Goal: Book appointment/travel/reservation

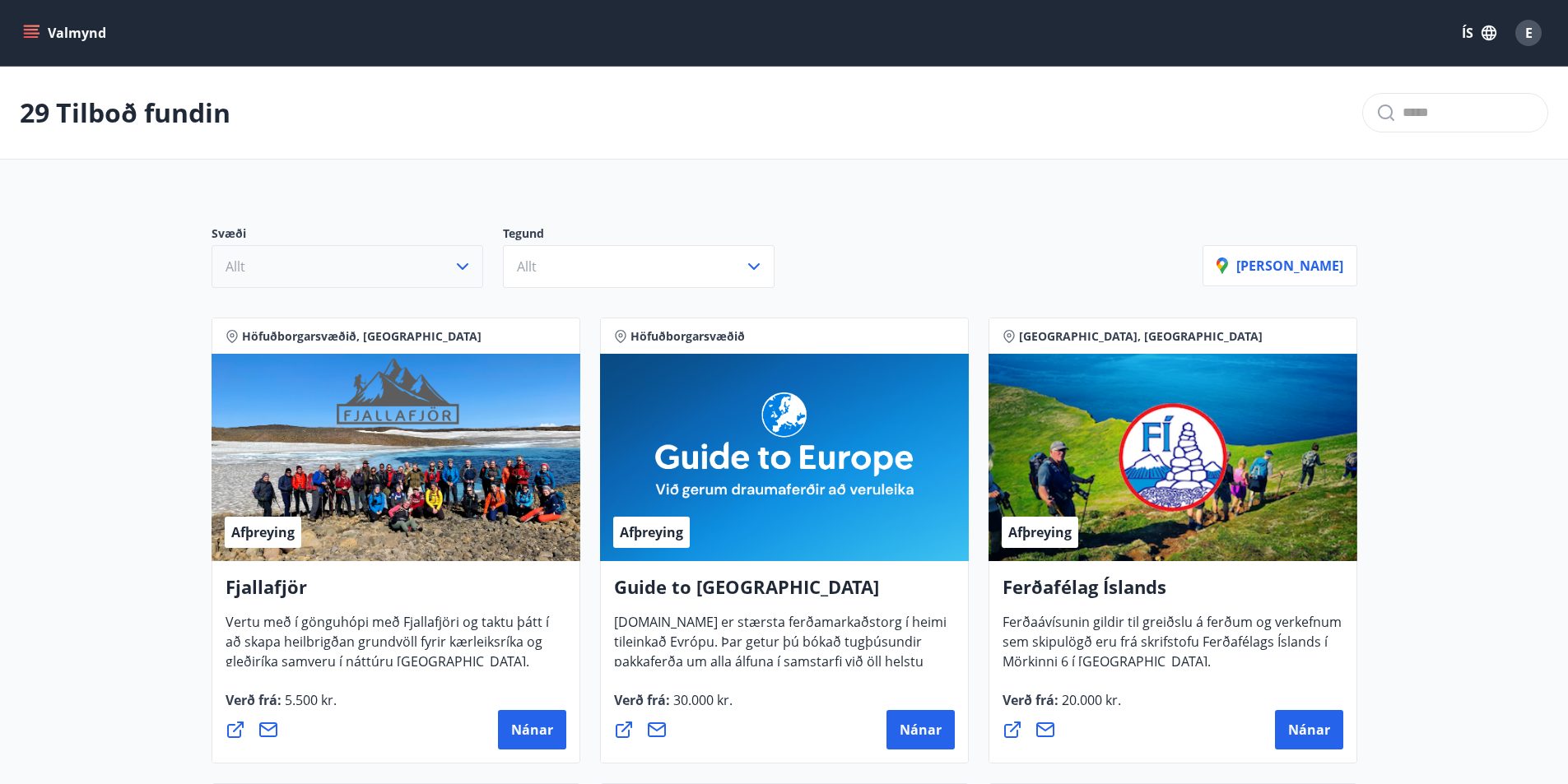
click at [469, 271] on icon "button" at bounding box center [462, 266] width 20 height 20
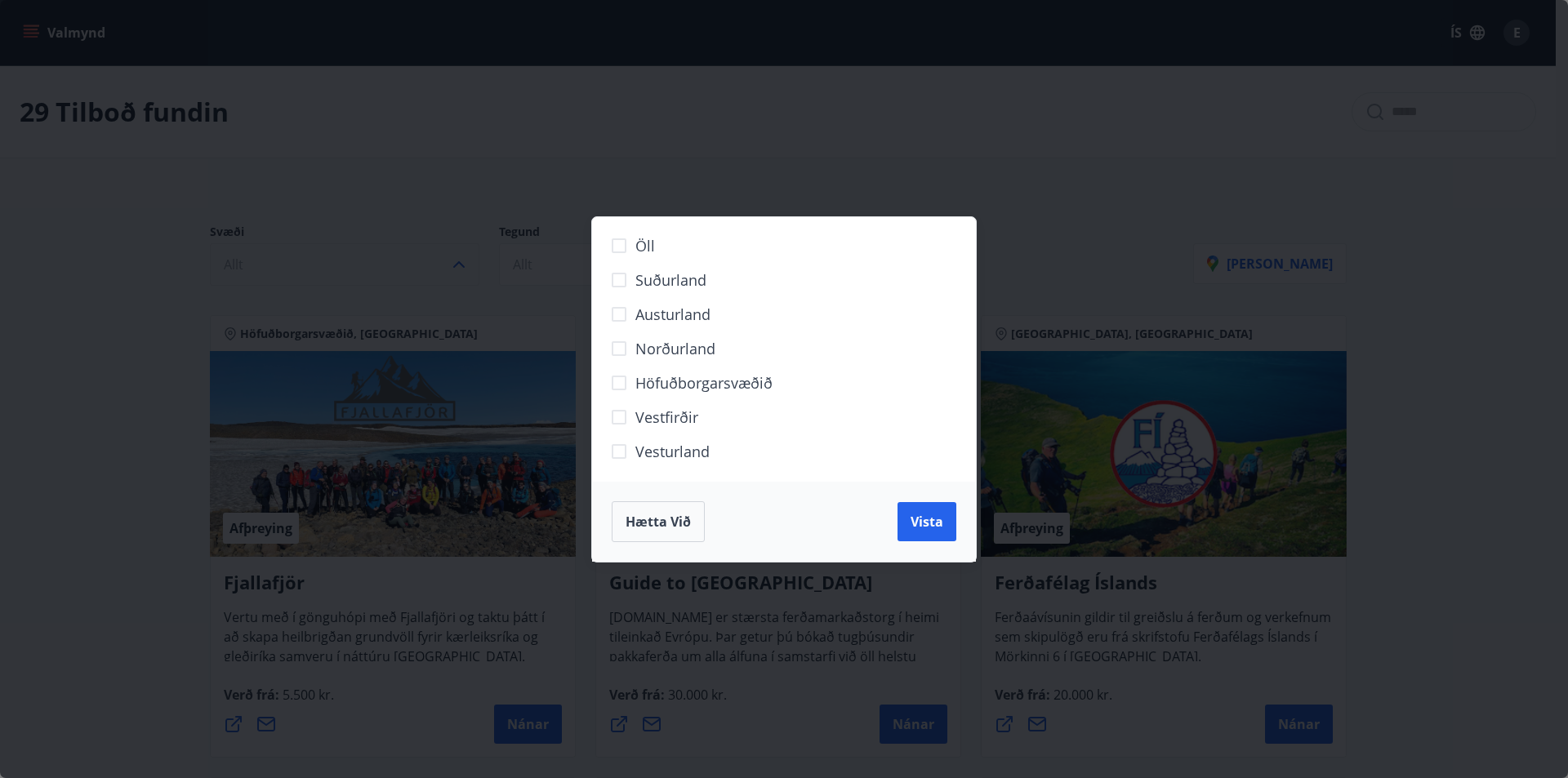
click at [668, 346] on span "Norðurland" at bounding box center [675, 349] width 80 height 21
click at [917, 513] on span "Vista" at bounding box center [927, 522] width 33 height 18
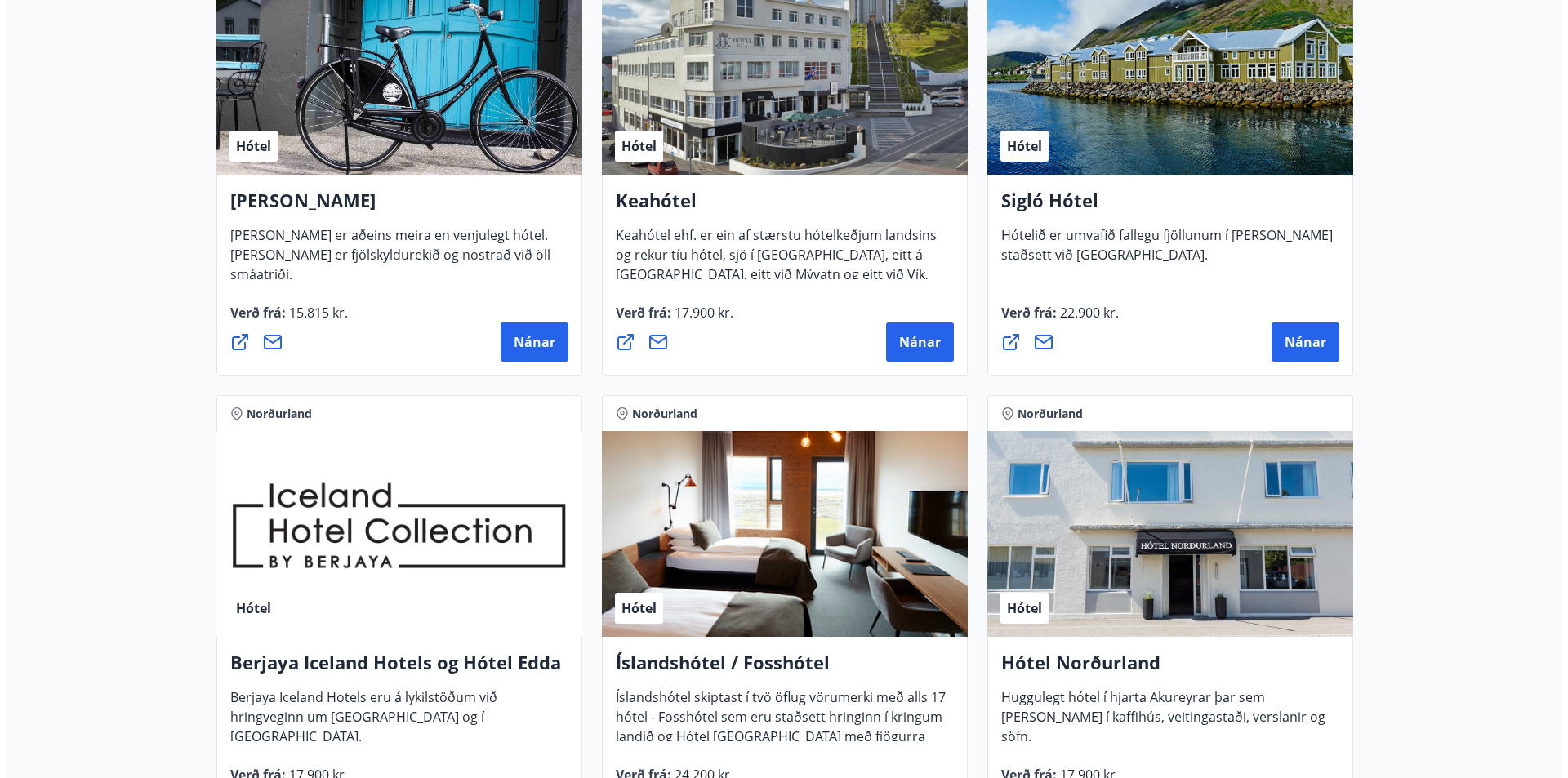
scroll to position [427, 0]
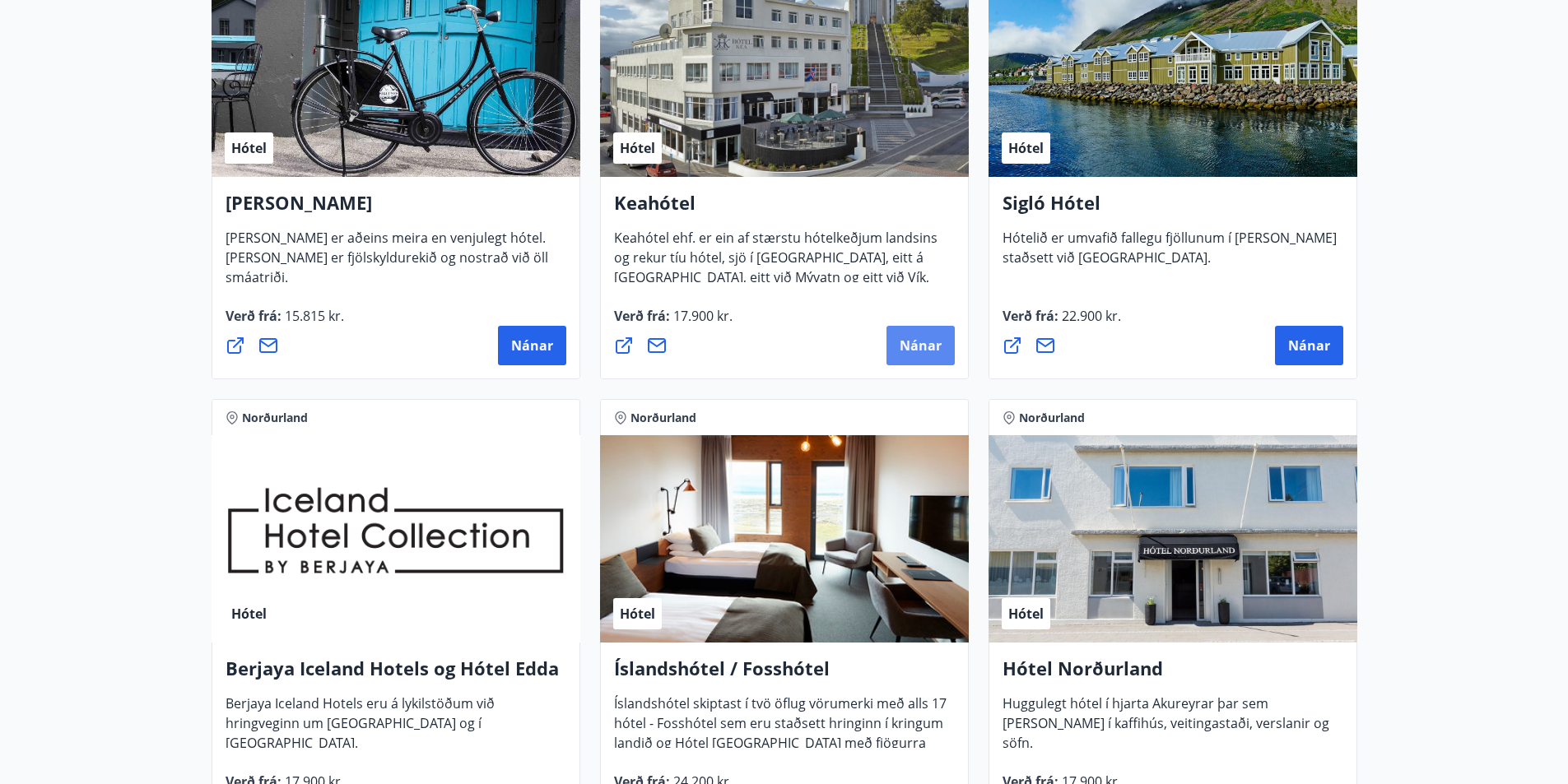
click at [916, 344] on span "Nánar" at bounding box center [920, 345] width 42 height 18
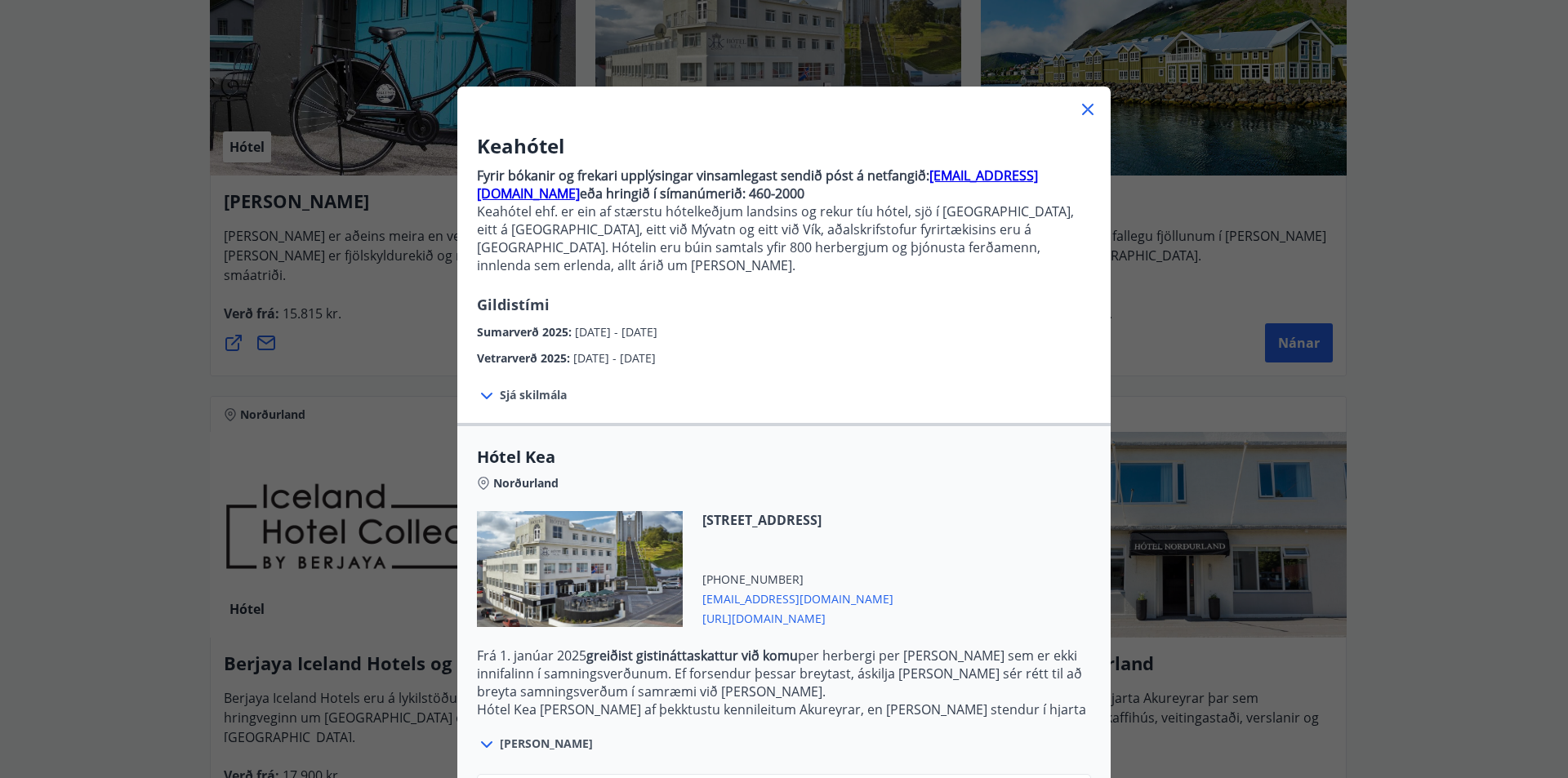
scroll to position [0, 0]
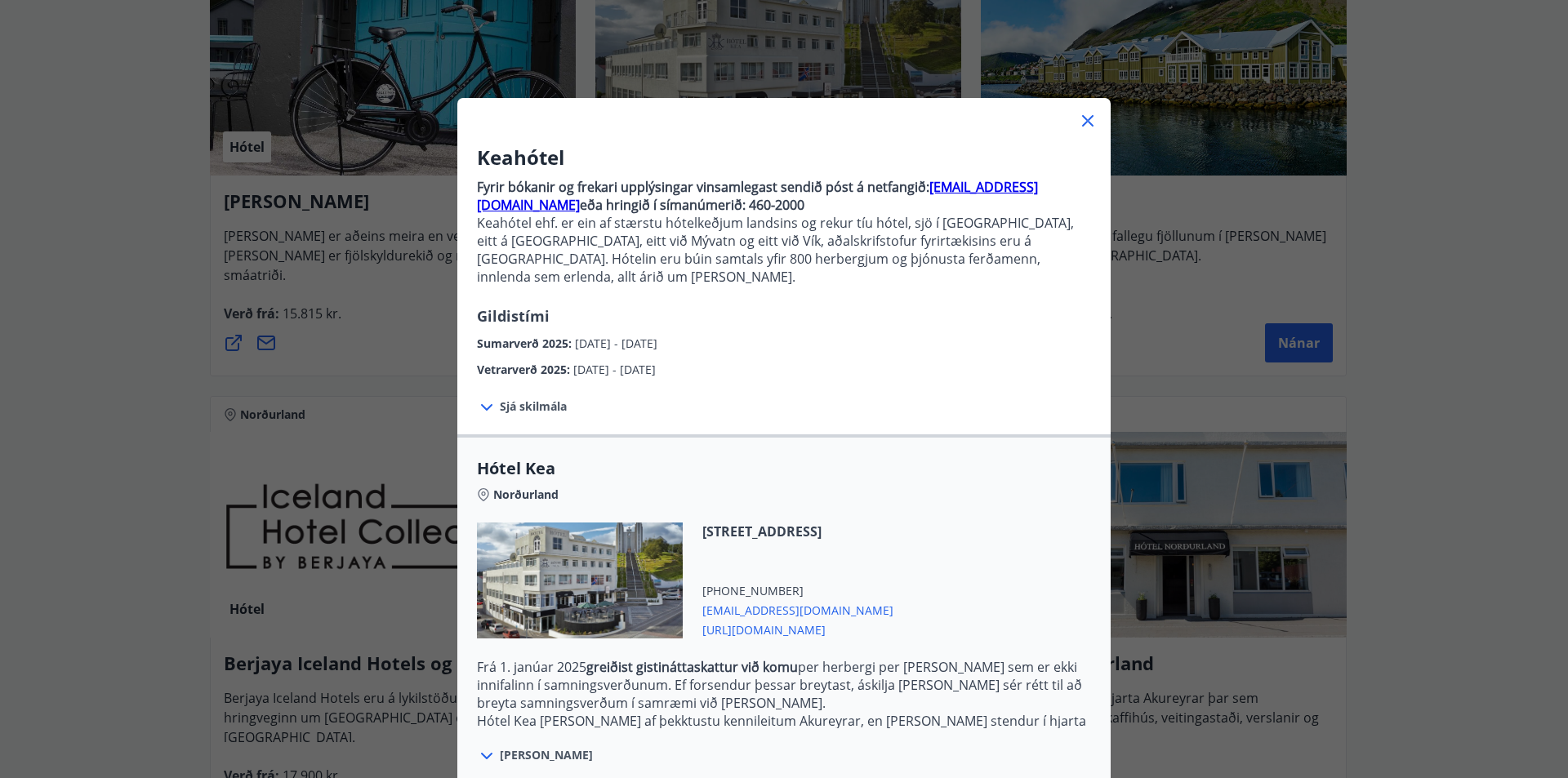
click at [531, 399] on span "Sjá skilmála" at bounding box center [533, 406] width 67 height 16
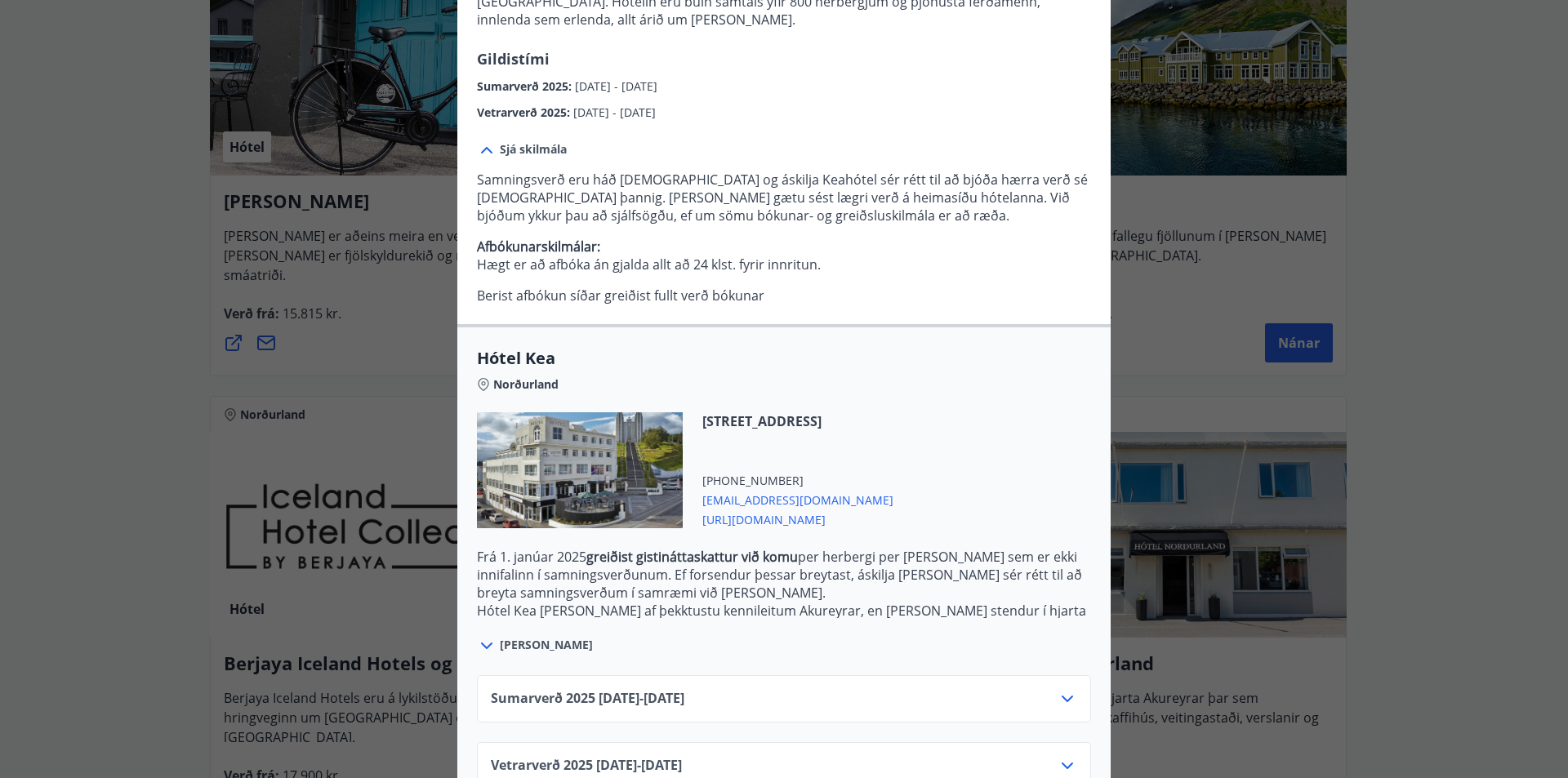
scroll to position [283, 0]
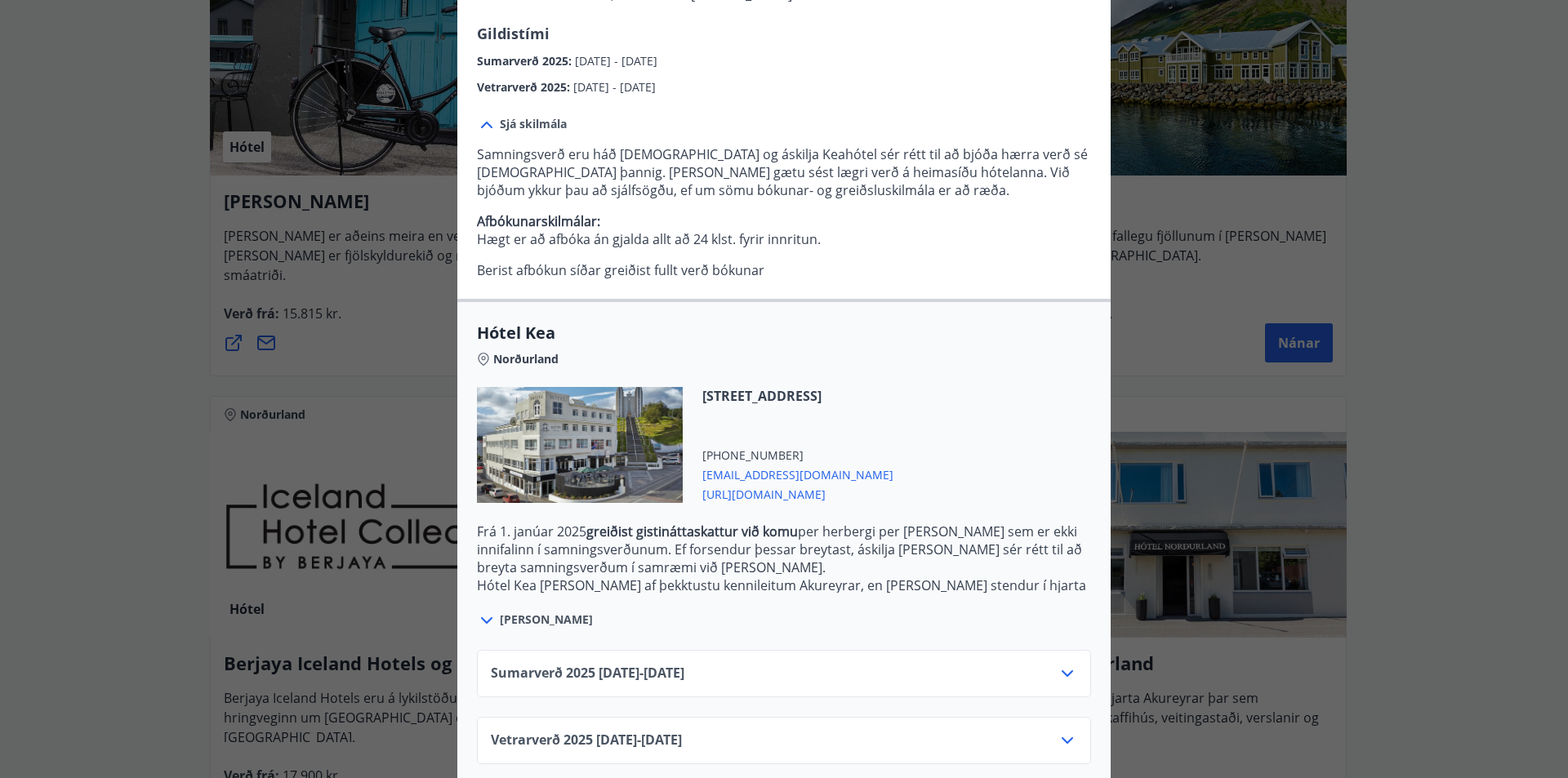
click at [1059, 731] on icon at bounding box center [1067, 741] width 20 height 20
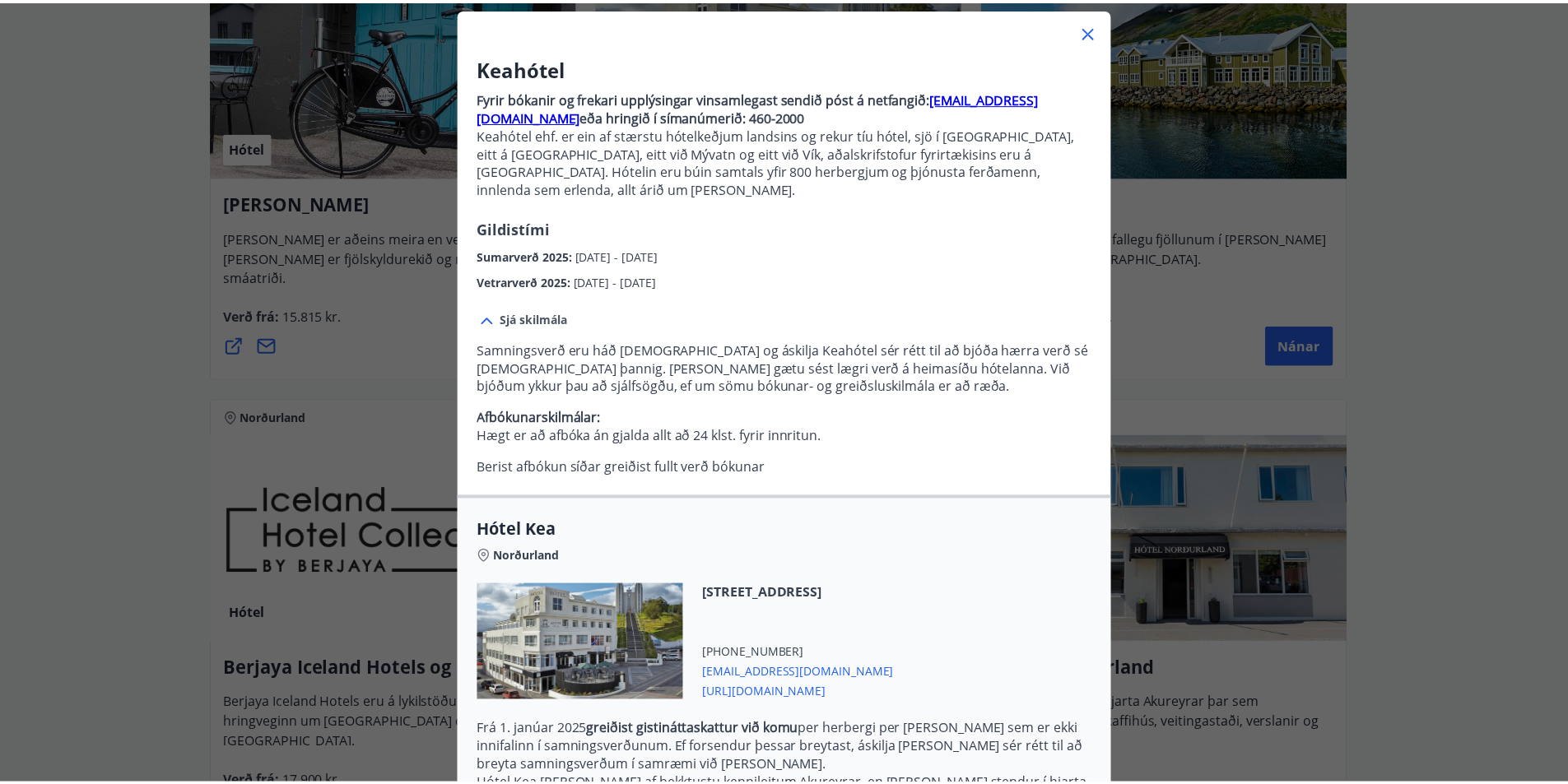
scroll to position [89, 0]
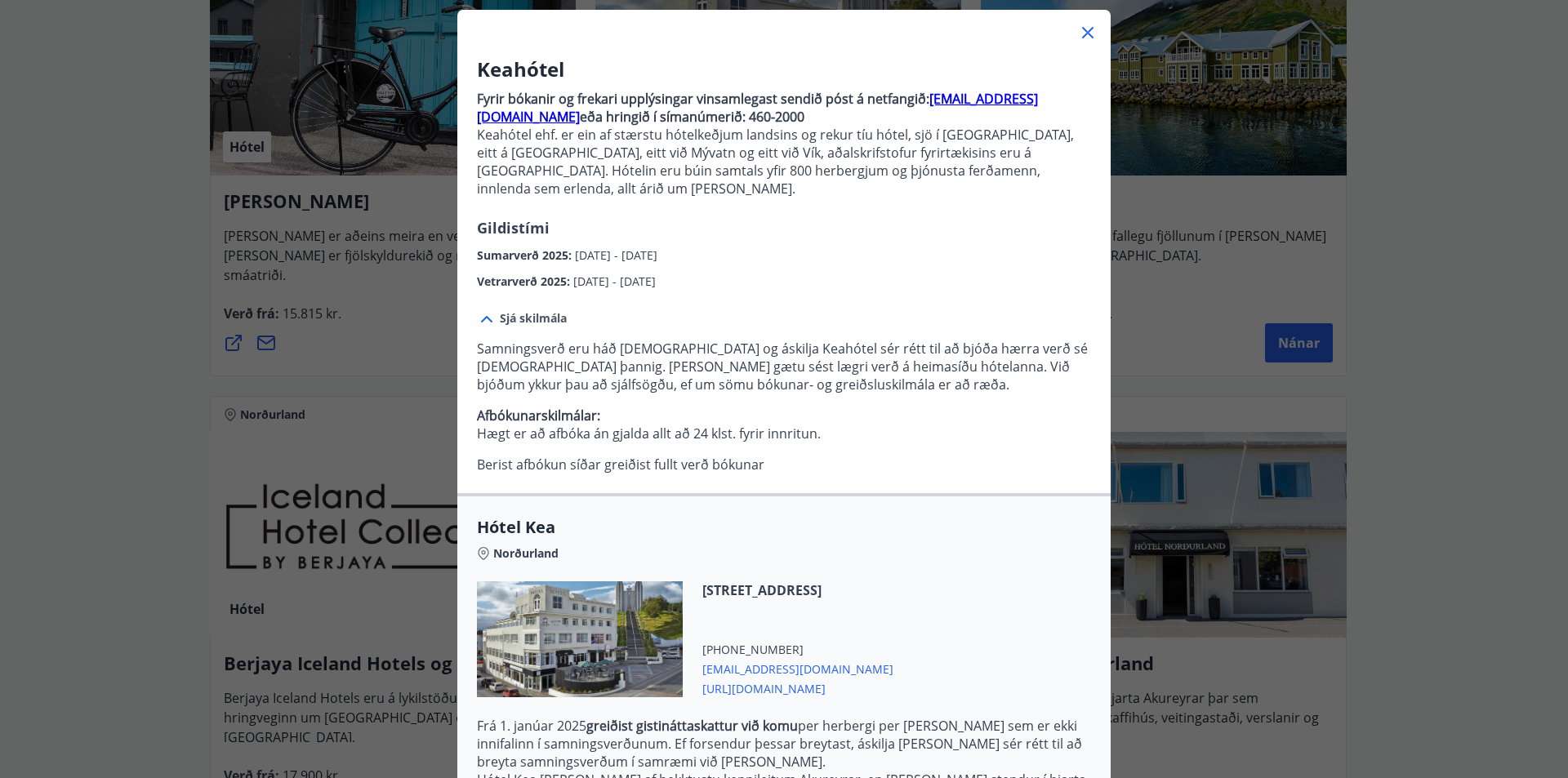
click at [1078, 33] on icon at bounding box center [1088, 32] width 20 height 20
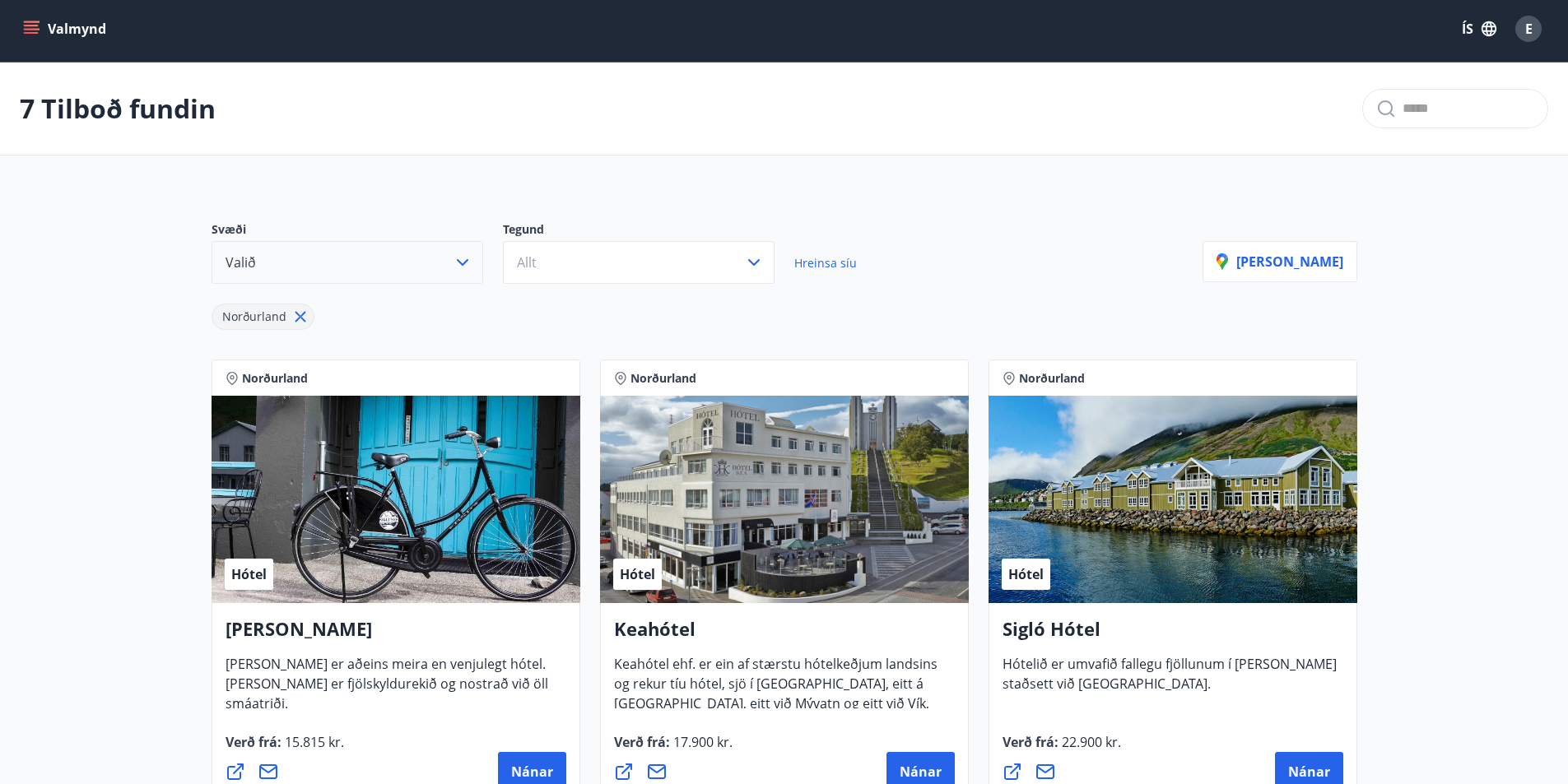
scroll to position [0, 0]
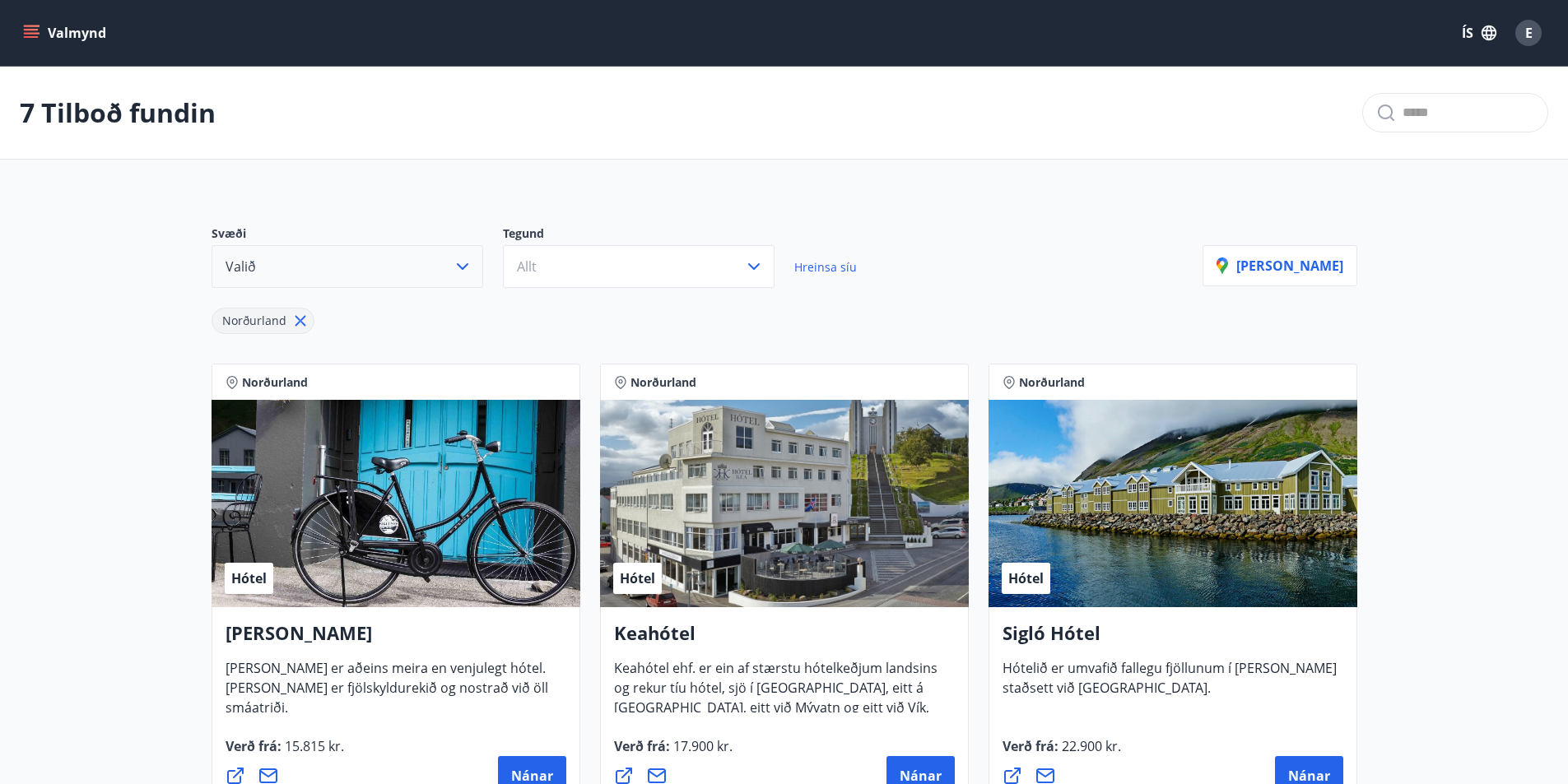
click at [301, 319] on icon at bounding box center [300, 321] width 18 height 18
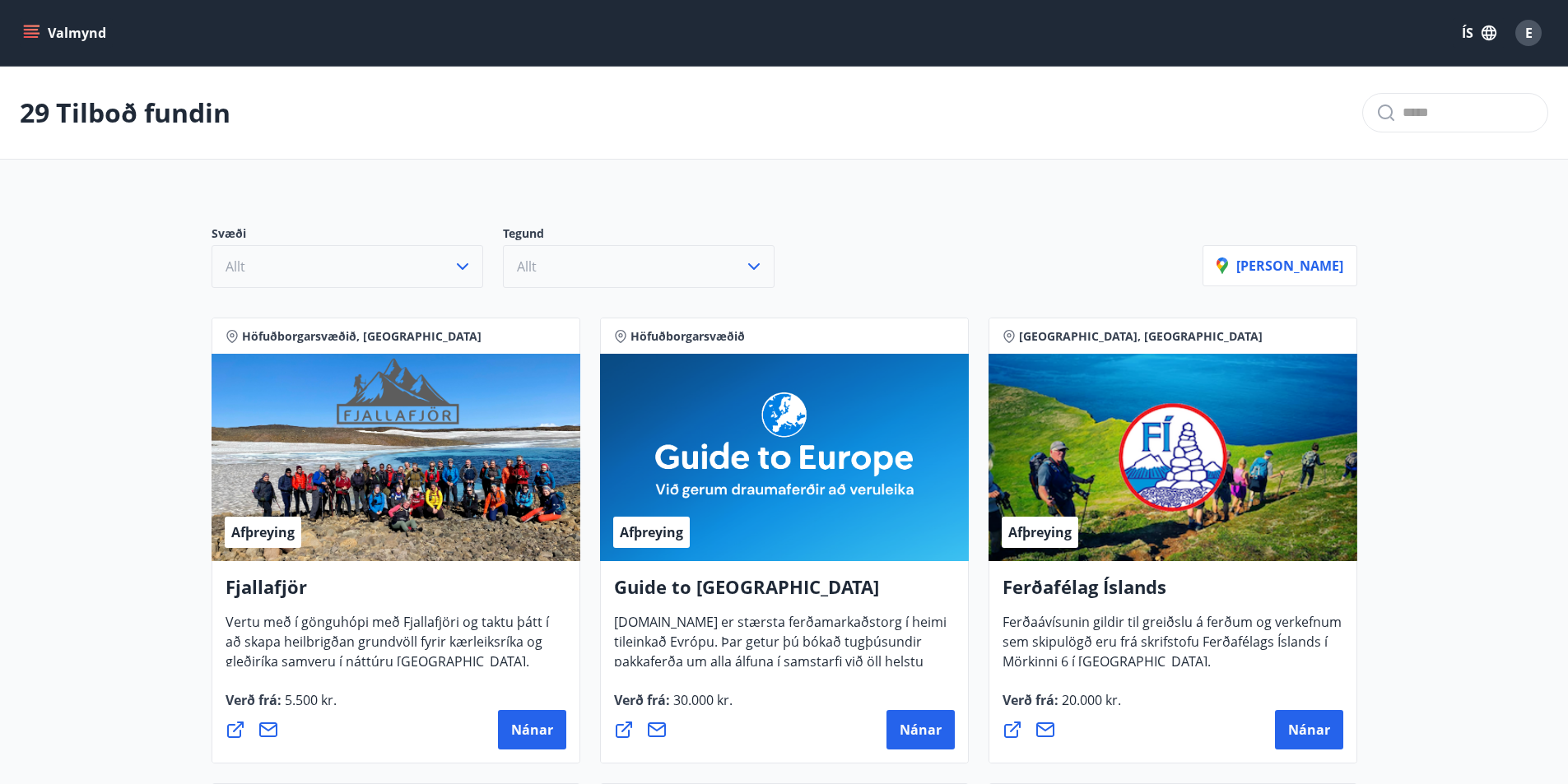
click at [567, 266] on button "Allt" at bounding box center [639, 267] width 272 height 43
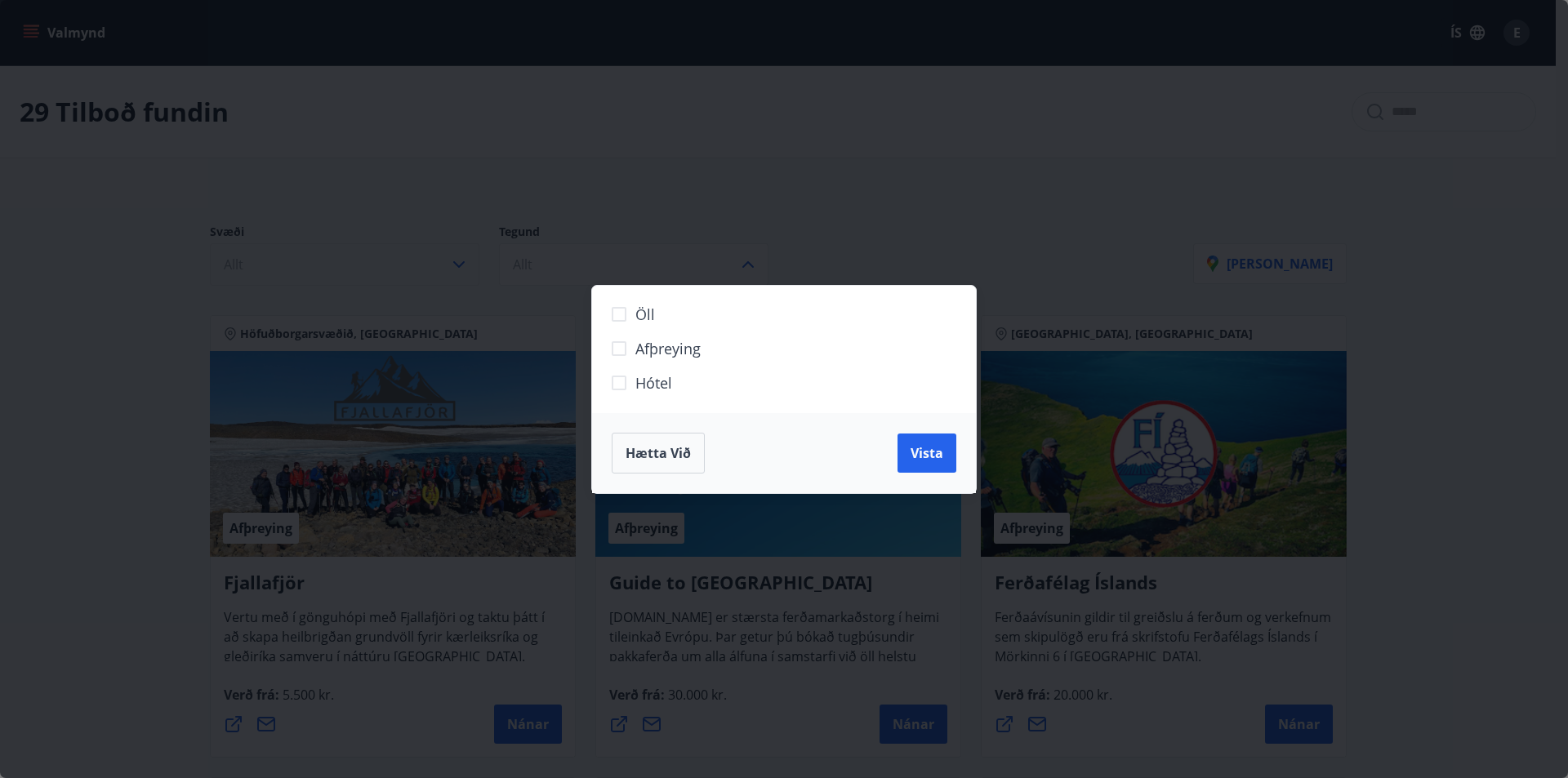
click at [870, 238] on div "Öll Afþreying Hótel Hætta við Vista" at bounding box center [784, 389] width 1568 height 778
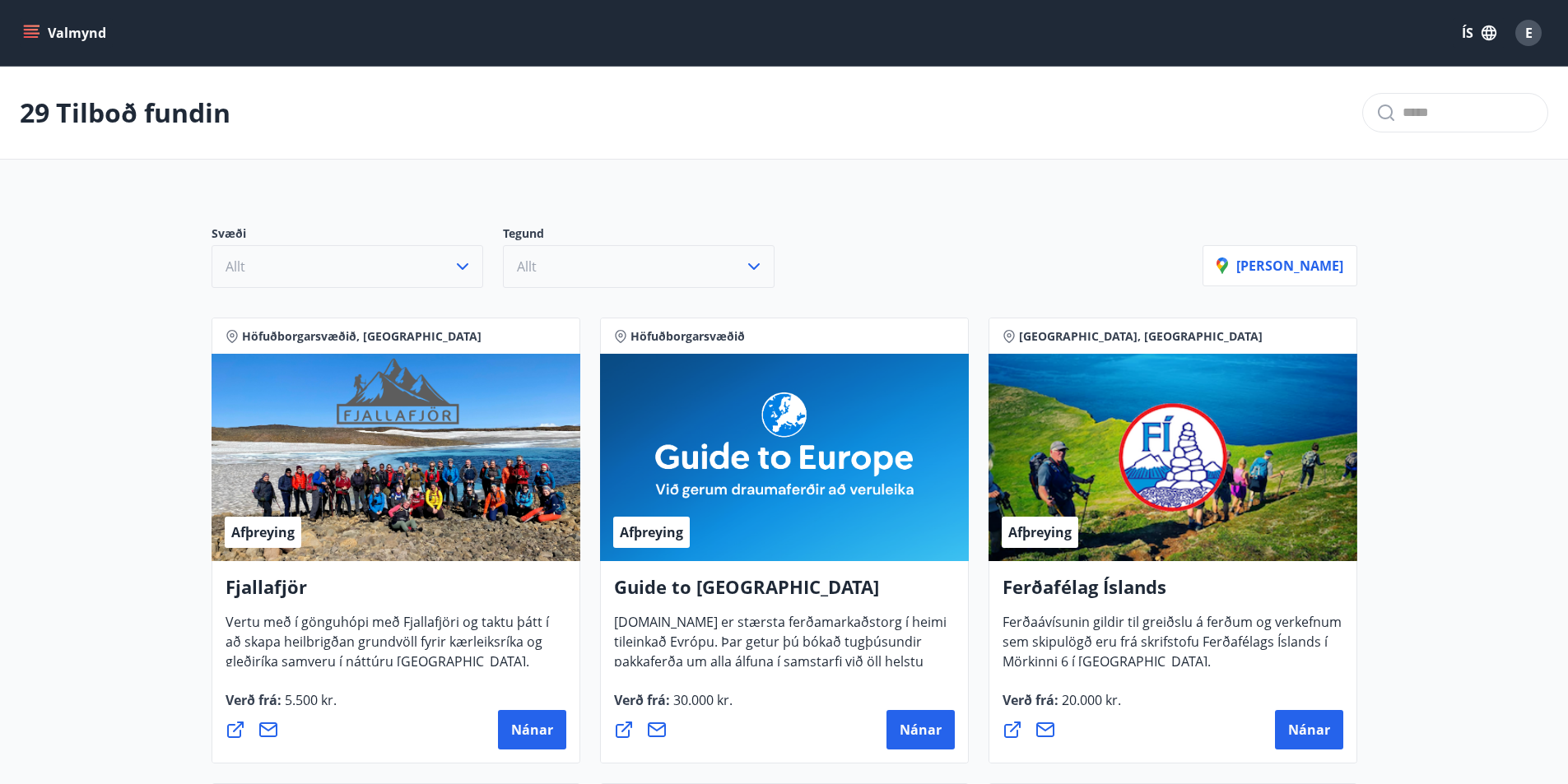
click at [717, 265] on button "Allt" at bounding box center [639, 267] width 272 height 43
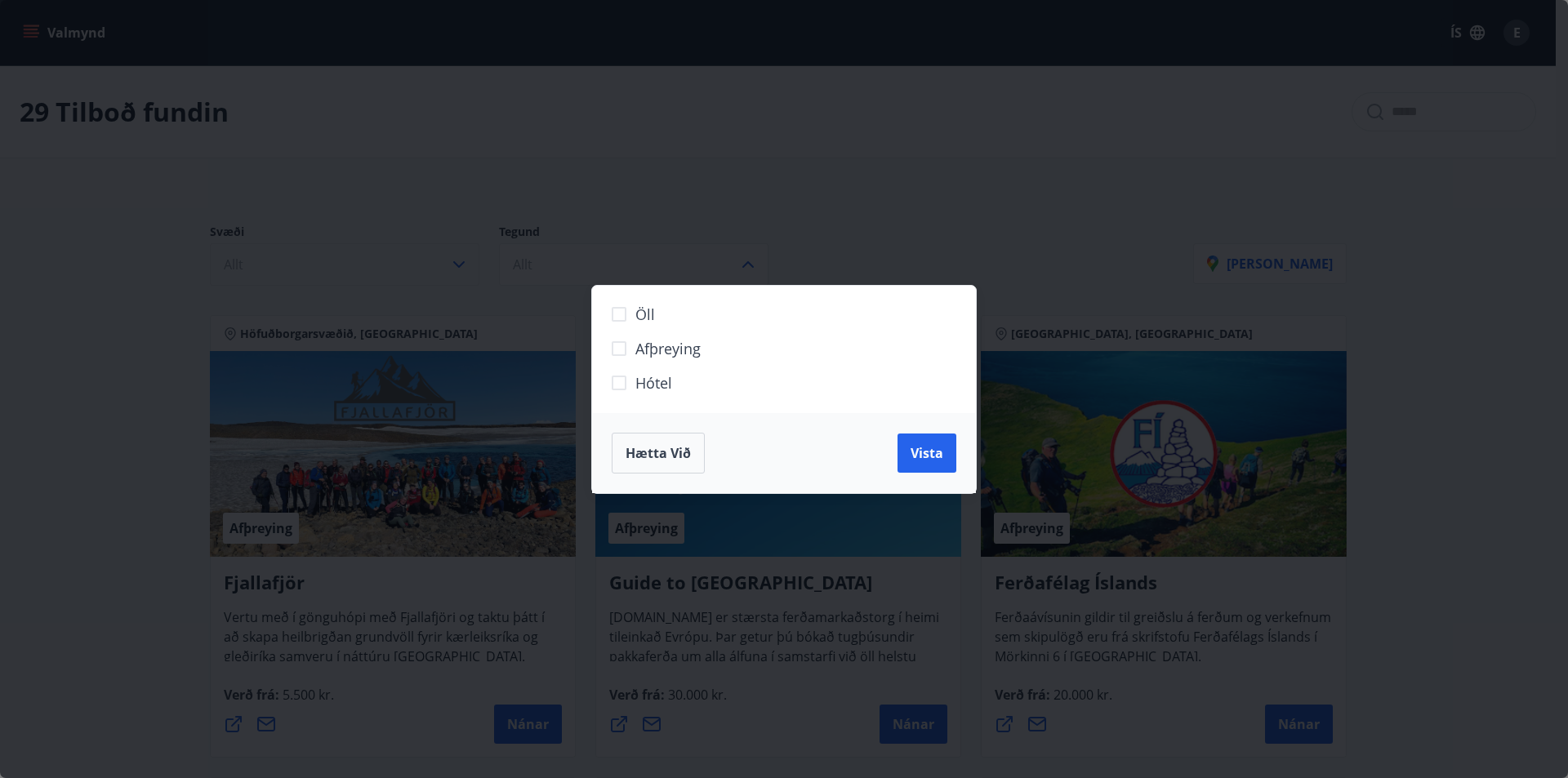
click at [644, 383] on span "Hótel" at bounding box center [653, 383] width 36 height 21
click at [930, 457] on span "Vista" at bounding box center [927, 453] width 33 height 18
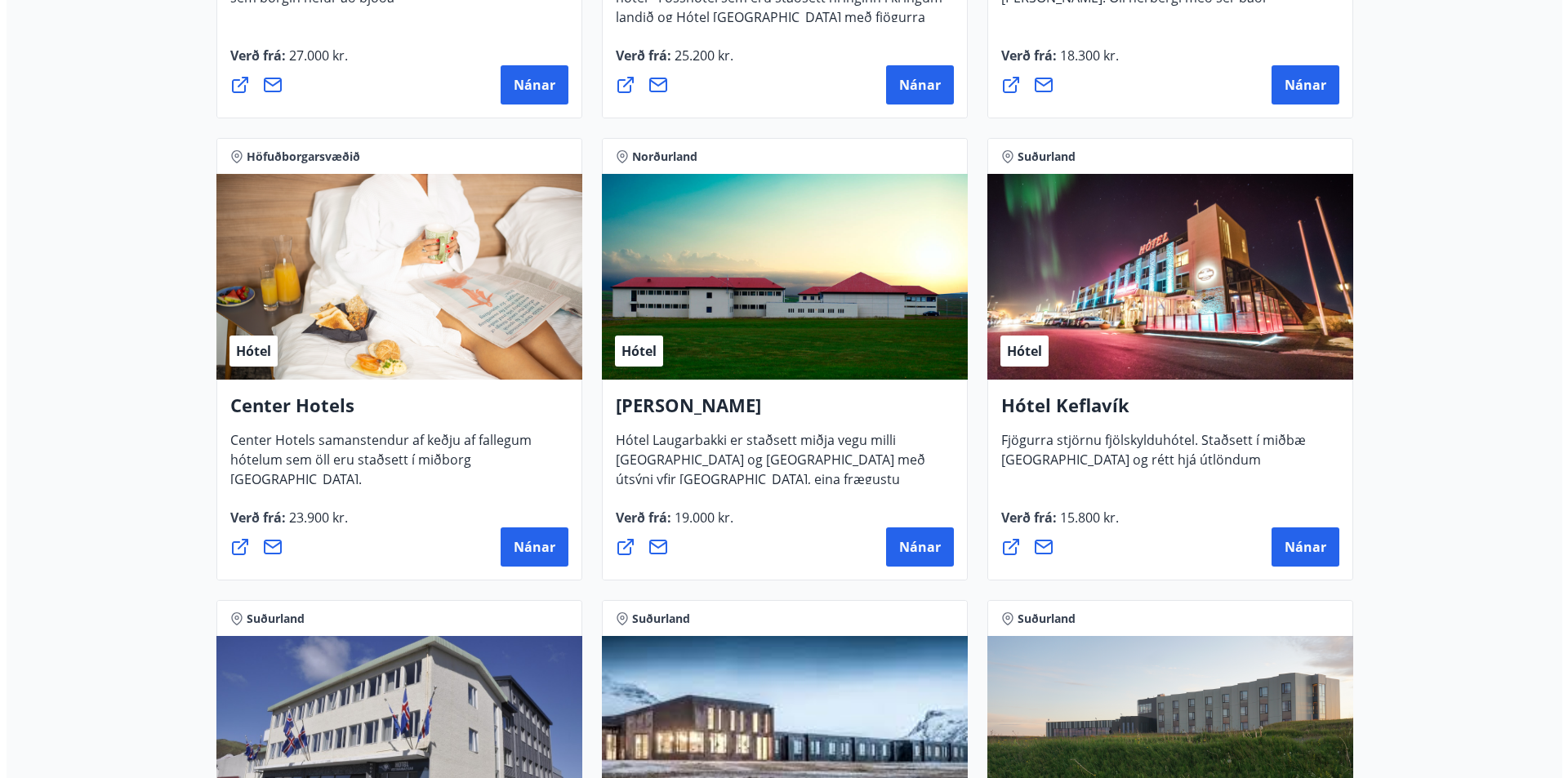
scroll to position [2956, 0]
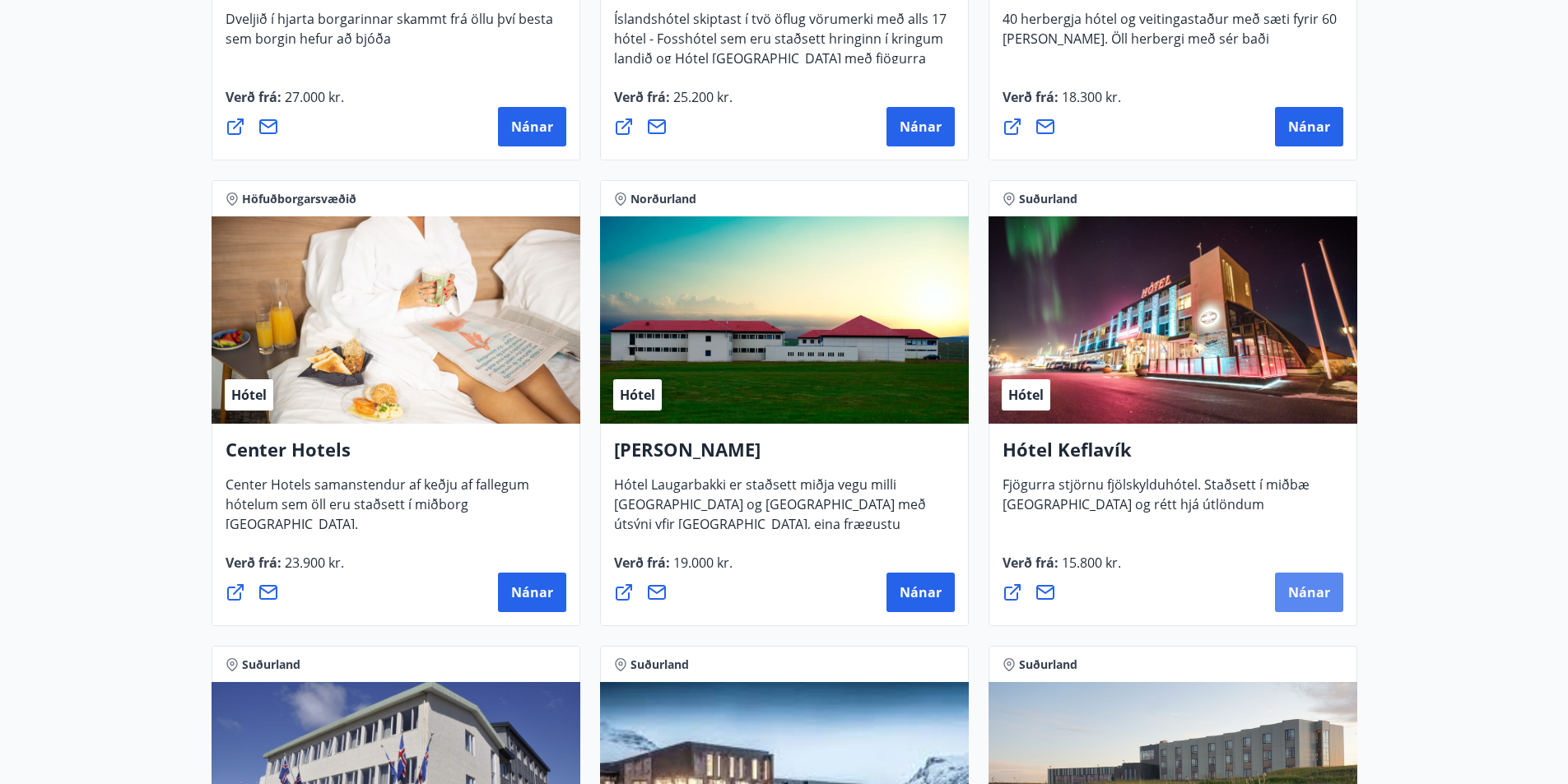
click at [1288, 588] on span "Nánar" at bounding box center [1308, 592] width 42 height 18
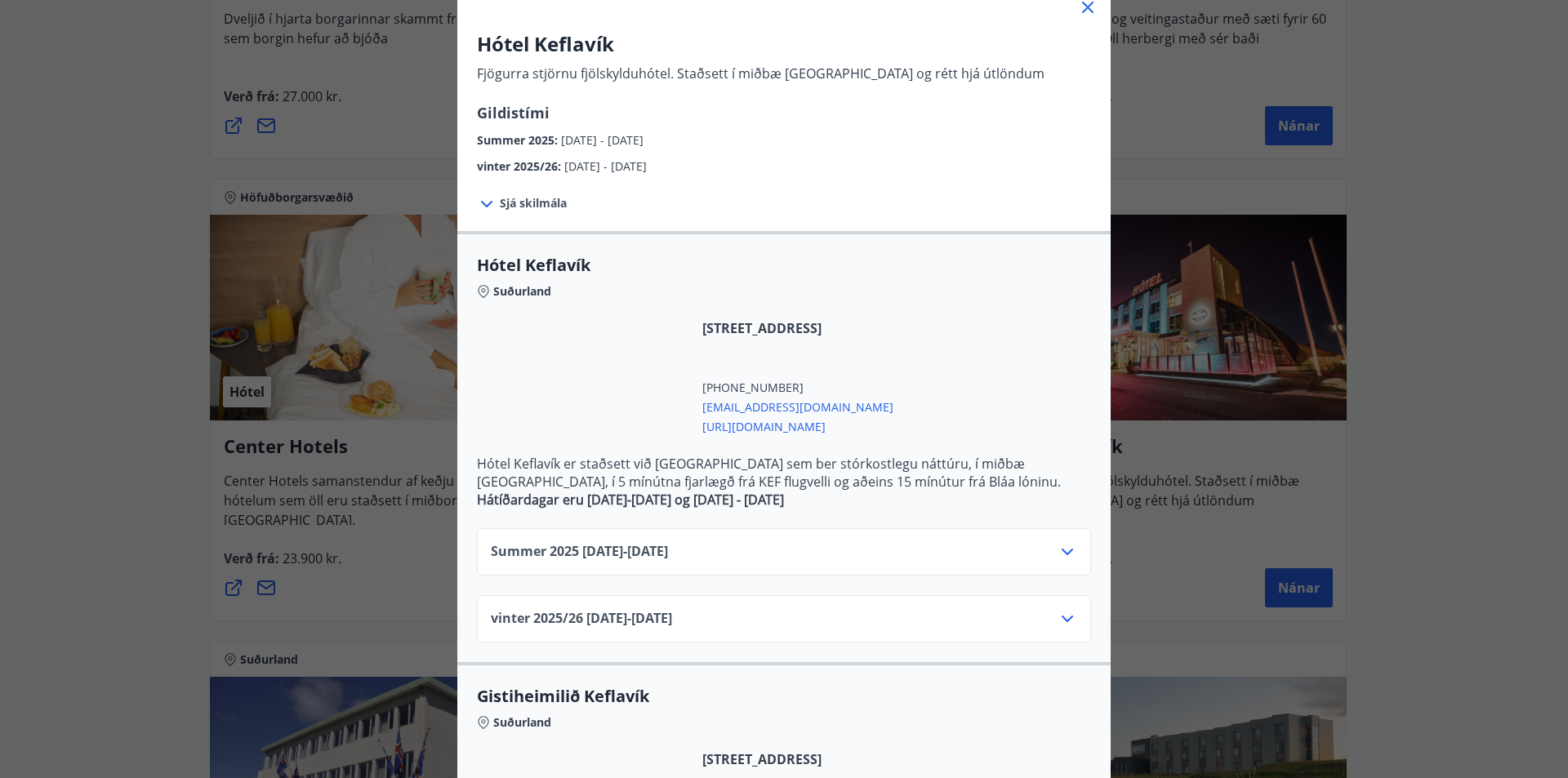
scroll to position [164, 0]
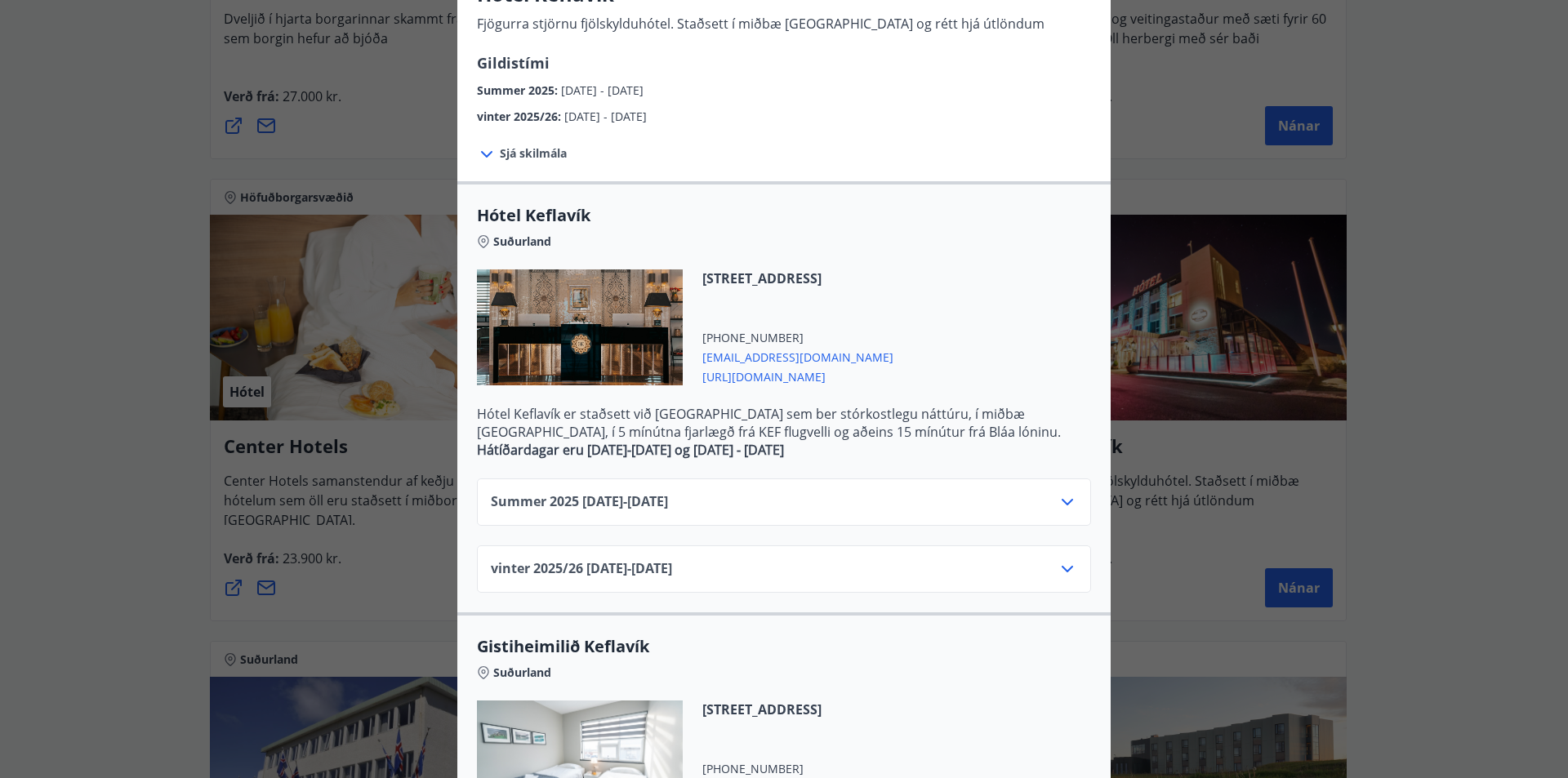
click at [1059, 491] on div "Summer [PHONE_NUMBER][DATE] - [DATE]" at bounding box center [784, 502] width 614 height 48
click at [1058, 500] on icon at bounding box center [1067, 501] width 20 height 20
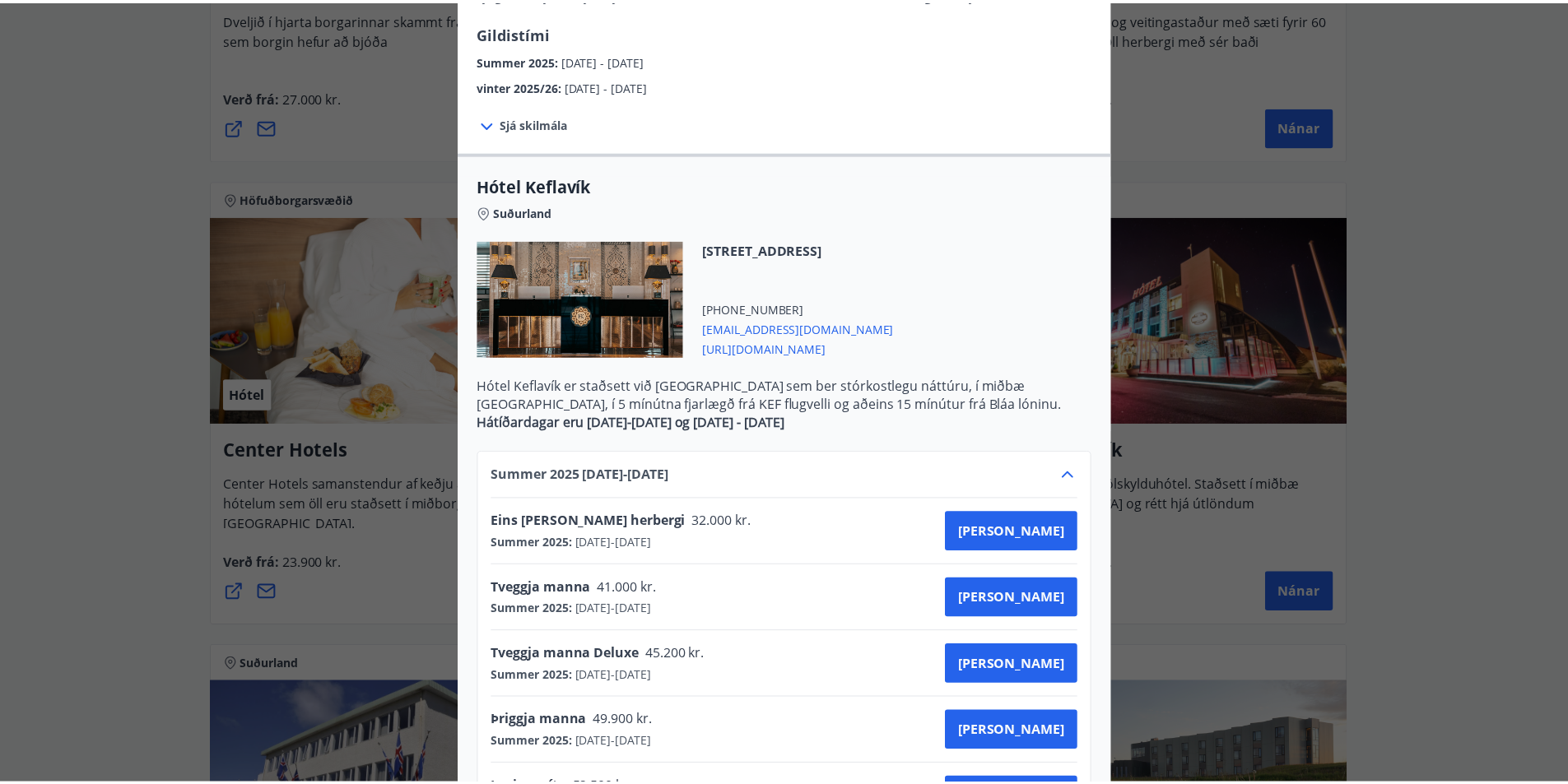
scroll to position [0, 0]
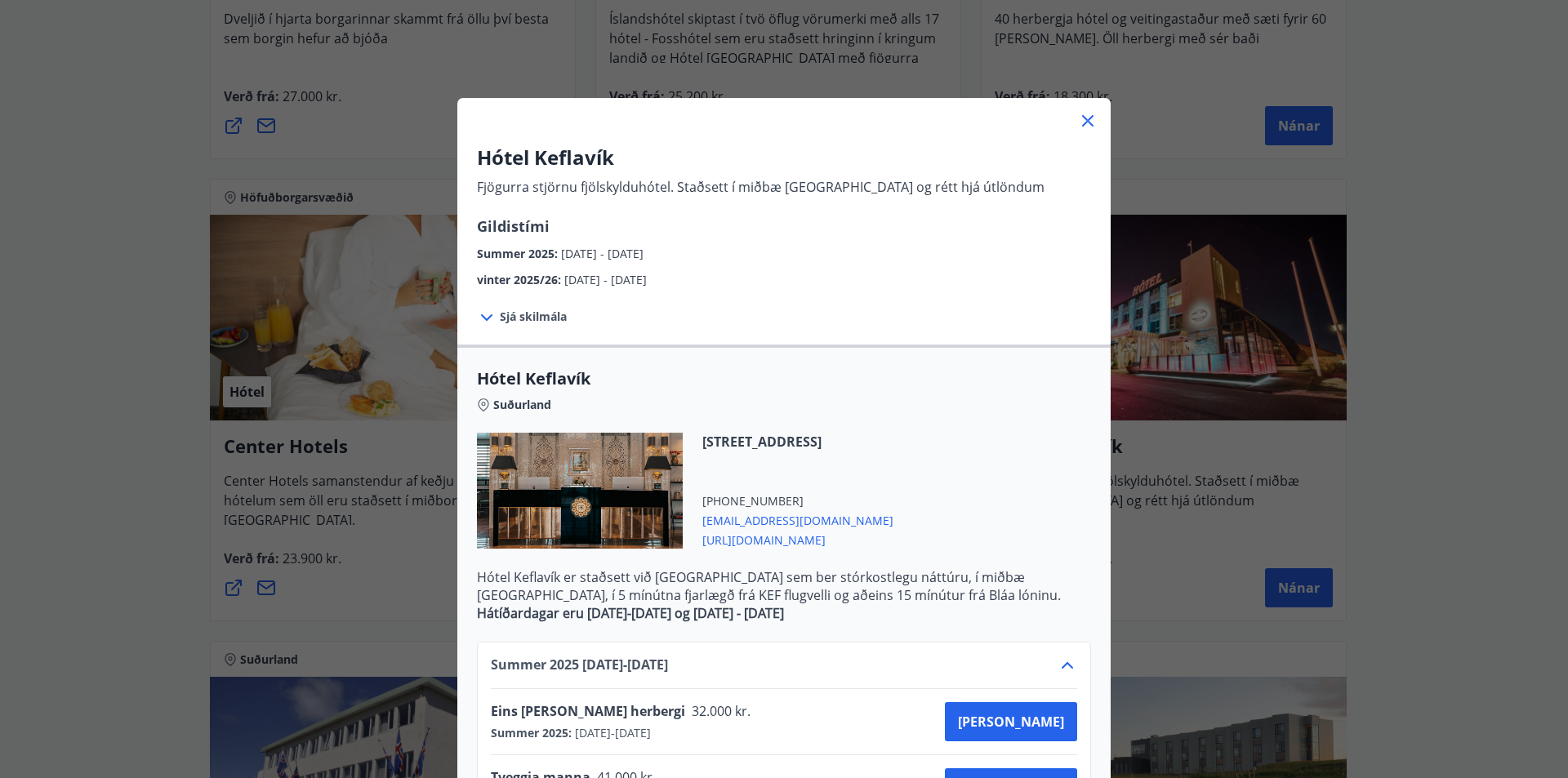
click at [1079, 125] on icon at bounding box center [1088, 120] width 20 height 20
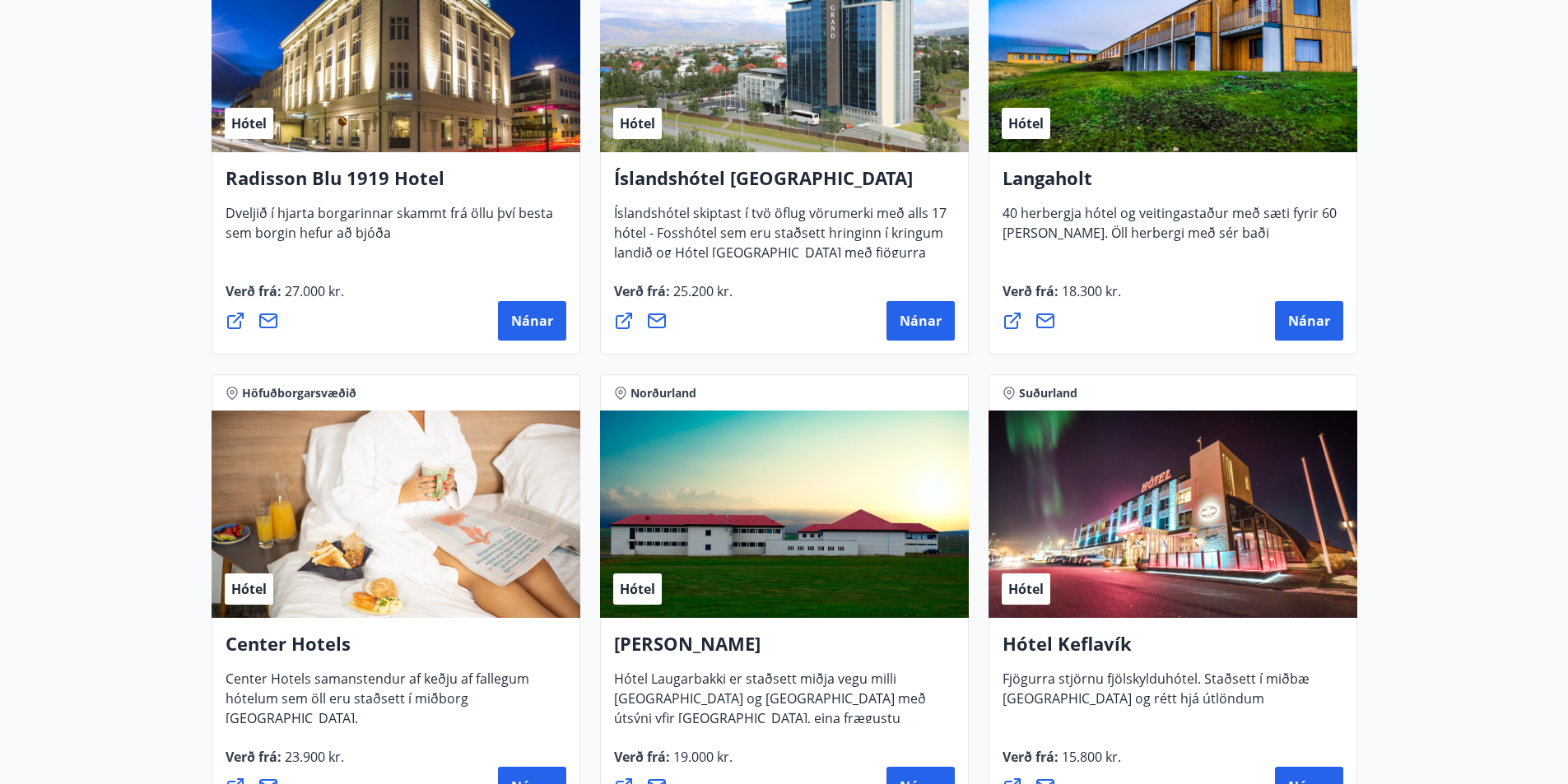
scroll to position [2567, 0]
